Goal: Find contact information: Find contact information

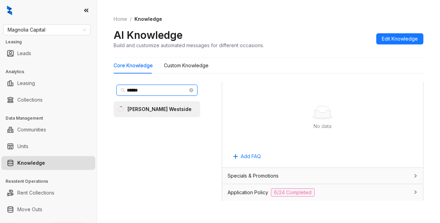
click at [149, 91] on input "******" at bounding box center [157, 90] width 61 height 8
drag, startPoint x: 150, startPoint y: 91, endPoint x: 107, endPoint y: 86, distance: 42.9
click at [107, 86] on div "Home / Knowledge AI Knowledge Build and customize automated messages for differ…" at bounding box center [268, 111] width 343 height 223
type input "**********"
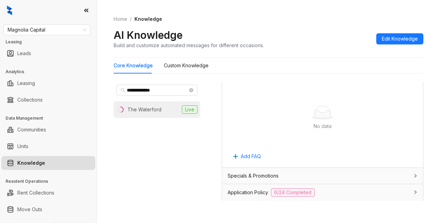
click at [155, 113] on li "The Waterford Live" at bounding box center [157, 109] width 87 height 17
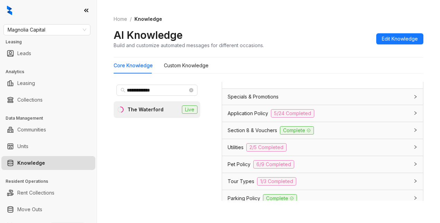
scroll to position [623, 0]
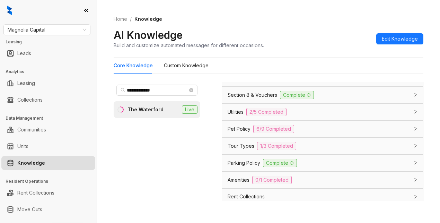
click at [236, 133] on span "Pet Policy" at bounding box center [239, 129] width 23 height 8
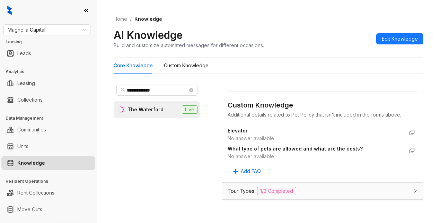
scroll to position [1039, 0]
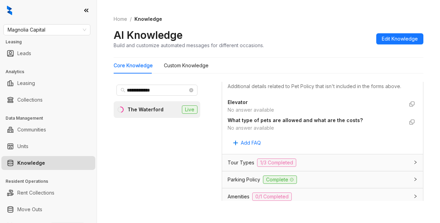
click at [285, 148] on div "Elevator No answer available What type of pets are allowed and what are the cos…" at bounding box center [323, 122] width 190 height 51
click at [319, 148] on div "Elevator No answer available What type of pets are allowed and what are the cos…" at bounding box center [323, 122] width 190 height 51
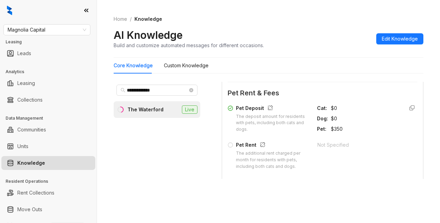
scroll to position [888, 0]
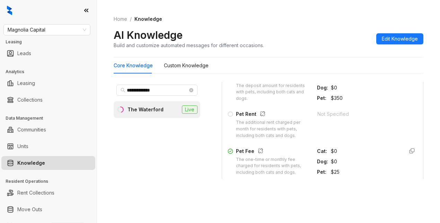
click at [326, 24] on div "Home / Knowledge AI Knowledge Build and customize automated messages for differ…" at bounding box center [269, 32] width 310 height 51
click at [336, 18] on ol "Home / Knowledge" at bounding box center [269, 19] width 310 height 8
click at [308, 17] on ol "Home / Knowledge" at bounding box center [269, 19] width 310 height 8
click at [281, 210] on div "**********" at bounding box center [268, 111] width 343 height 223
click at [323, 17] on ol "Home / Knowledge" at bounding box center [269, 19] width 310 height 8
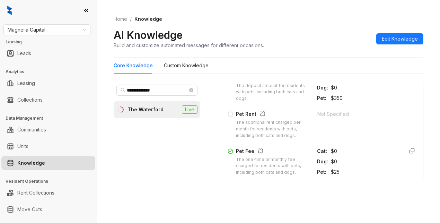
click at [152, 158] on div "**********" at bounding box center [157, 141] width 87 height 119
click at [156, 113] on li "The Waterford Live" at bounding box center [157, 109] width 87 height 17
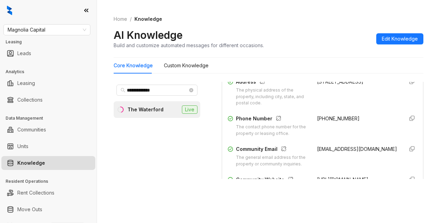
scroll to position [139, 0]
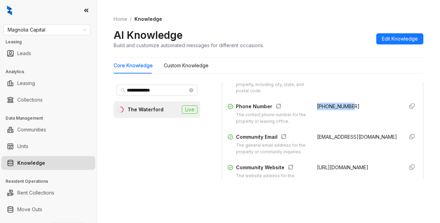
drag, startPoint x: 305, startPoint y: 109, endPoint x: 350, endPoint y: 112, distance: 45.1
click at [350, 112] on div "Phone Number The contact phone number for the property or leasing office. [PHON…" at bounding box center [323, 114] width 190 height 22
copy span "[PHONE_NUMBER]"
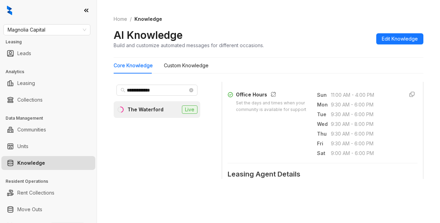
scroll to position [242, 0]
click at [301, 41] on div "AI Knowledge Build and customize automated messages for different occasions. Ed…" at bounding box center [269, 38] width 310 height 20
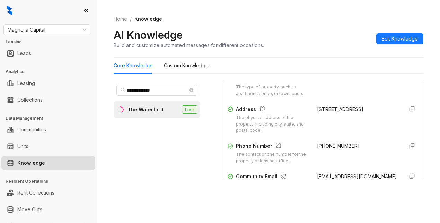
scroll to position [69, 0]
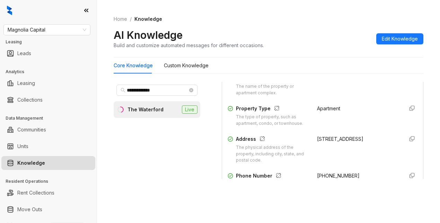
click at [299, 137] on div "Property Name The name of the property or apartment complex. The Waterford Prop…" at bounding box center [323, 164] width 190 height 186
drag, startPoint x: 309, startPoint y: 144, endPoint x: 363, endPoint y: 159, distance: 56.6
click at [363, 159] on div "Address The physical address of the property, including city, state, and postal…" at bounding box center [323, 149] width 190 height 29
copy div "[STREET_ADDRESS]"
click at [319, 135] on div "Property Name The name of the property or apartment complex. The Waterford Prop…" at bounding box center [323, 164] width 190 height 186
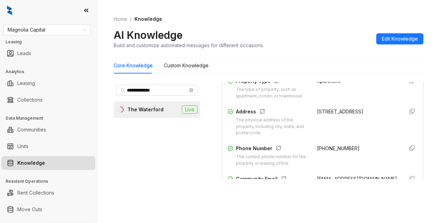
scroll to position [104, 0]
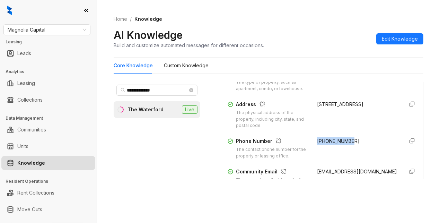
drag, startPoint x: 310, startPoint y: 145, endPoint x: 353, endPoint y: 150, distance: 42.9
click at [353, 150] on div "[PHONE_NUMBER]" at bounding box center [357, 148] width 81 height 22
copy span "[PHONE_NUMBER]"
click at [312, 32] on div "AI Knowledge Build and customize automated messages for different occasions. Ed…" at bounding box center [269, 38] width 310 height 20
